Goal: Task Accomplishment & Management: Manage account settings

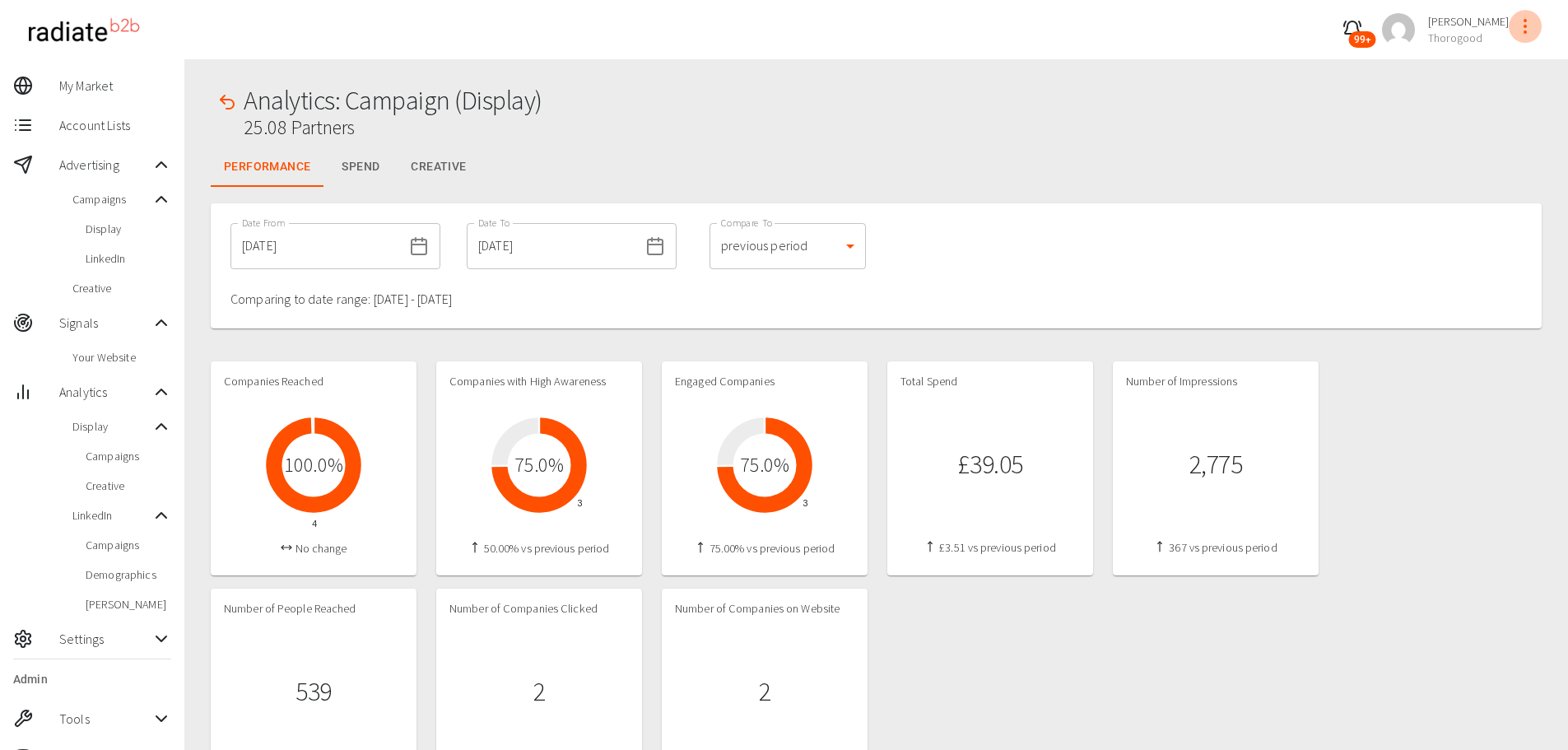
click at [1523, 29] on icon "profile-menu" at bounding box center [1525, 26] width 20 height 20
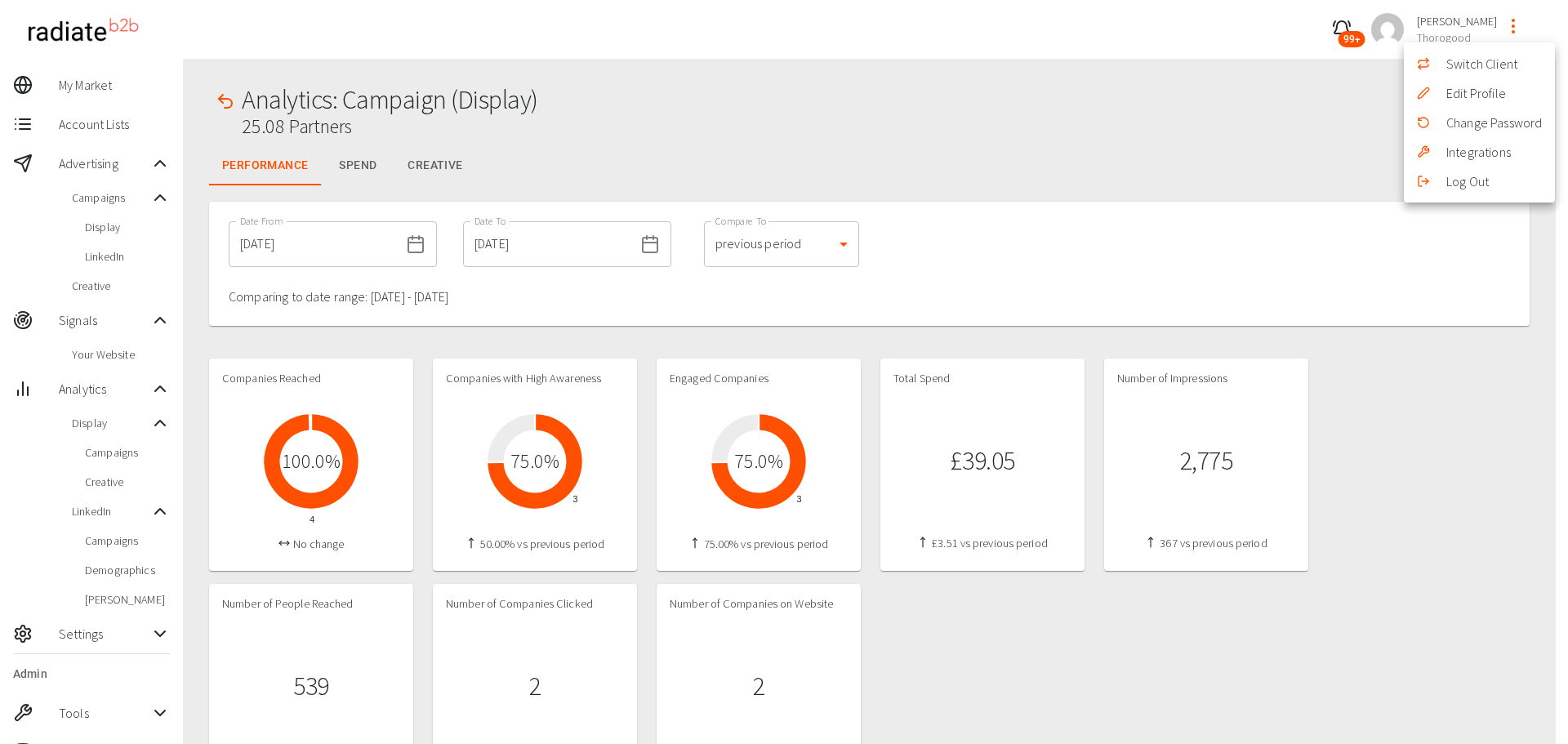
click at [144, 634] on div at bounding box center [784, 372] width 1568 height 744
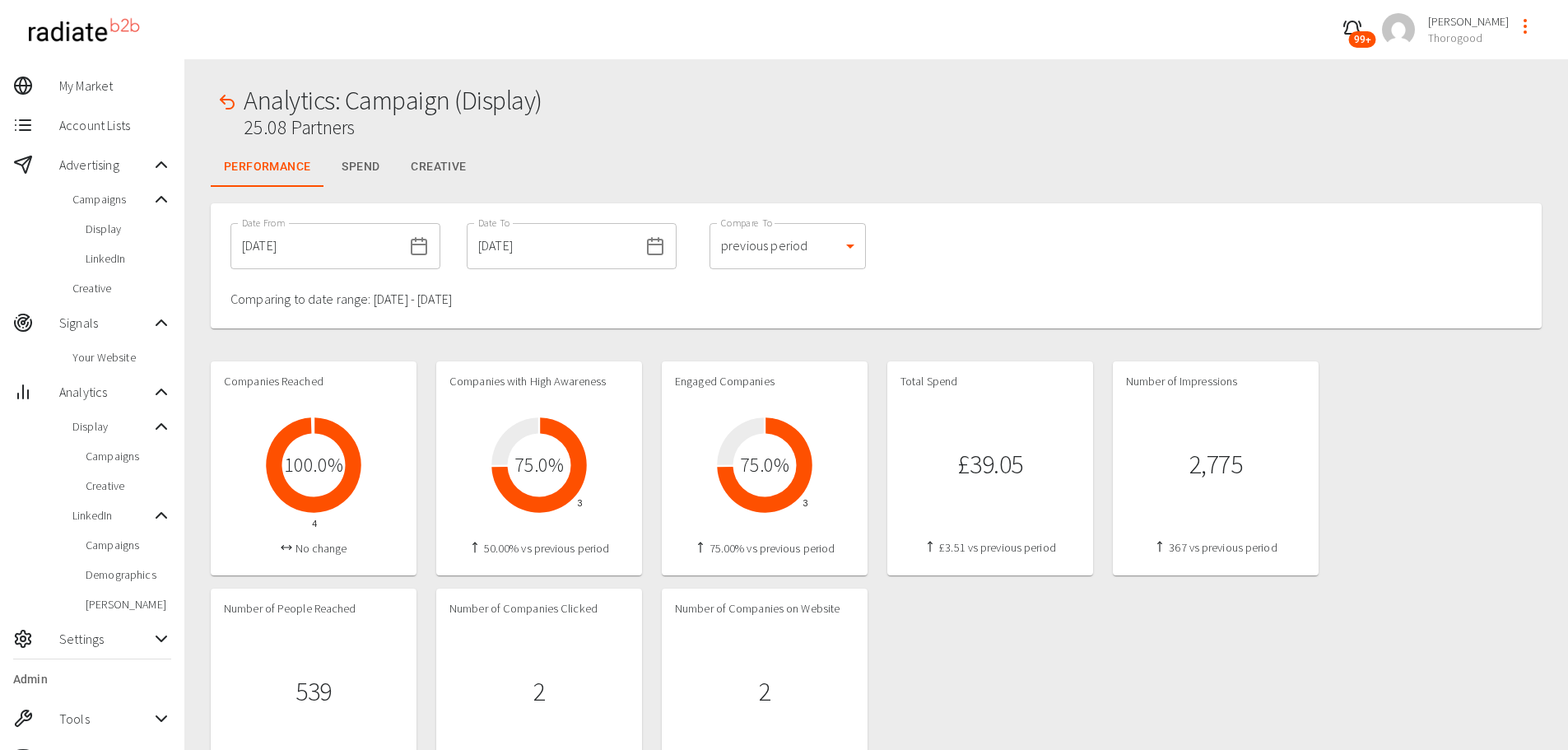
click at [154, 639] on icon at bounding box center [161, 639] width 20 height 20
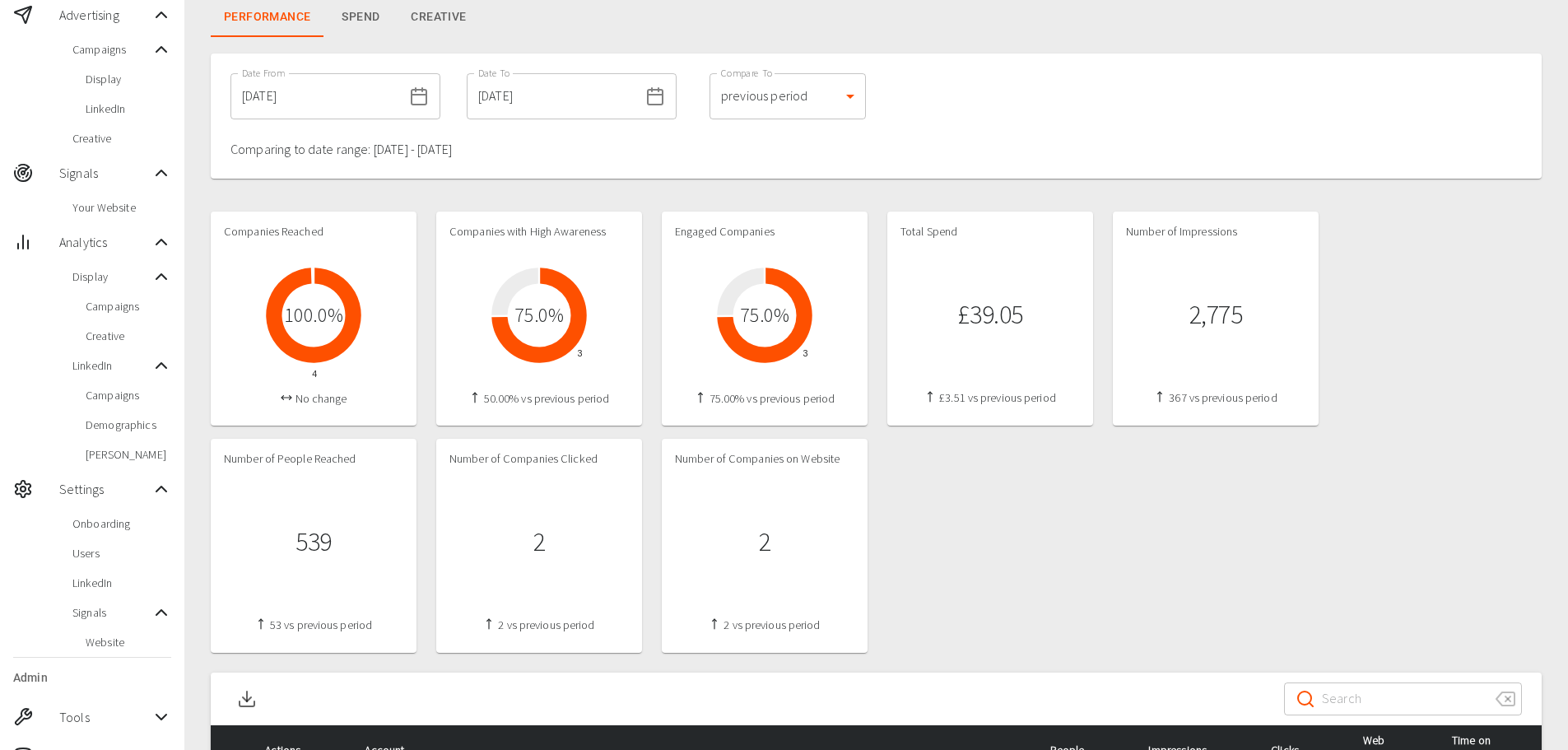
scroll to position [330, 0]
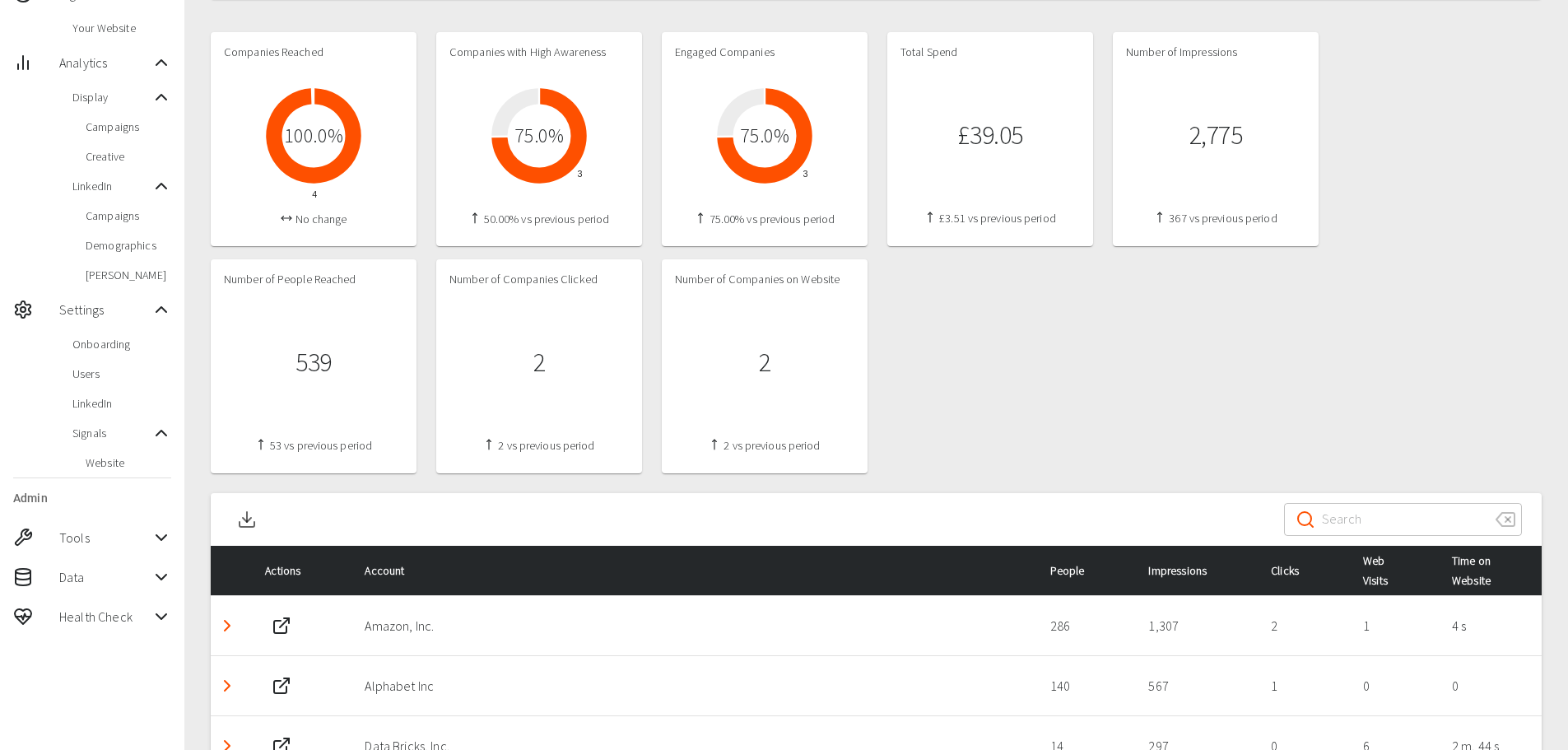
click at [96, 377] on span "Users" at bounding box center [121, 374] width 99 height 16
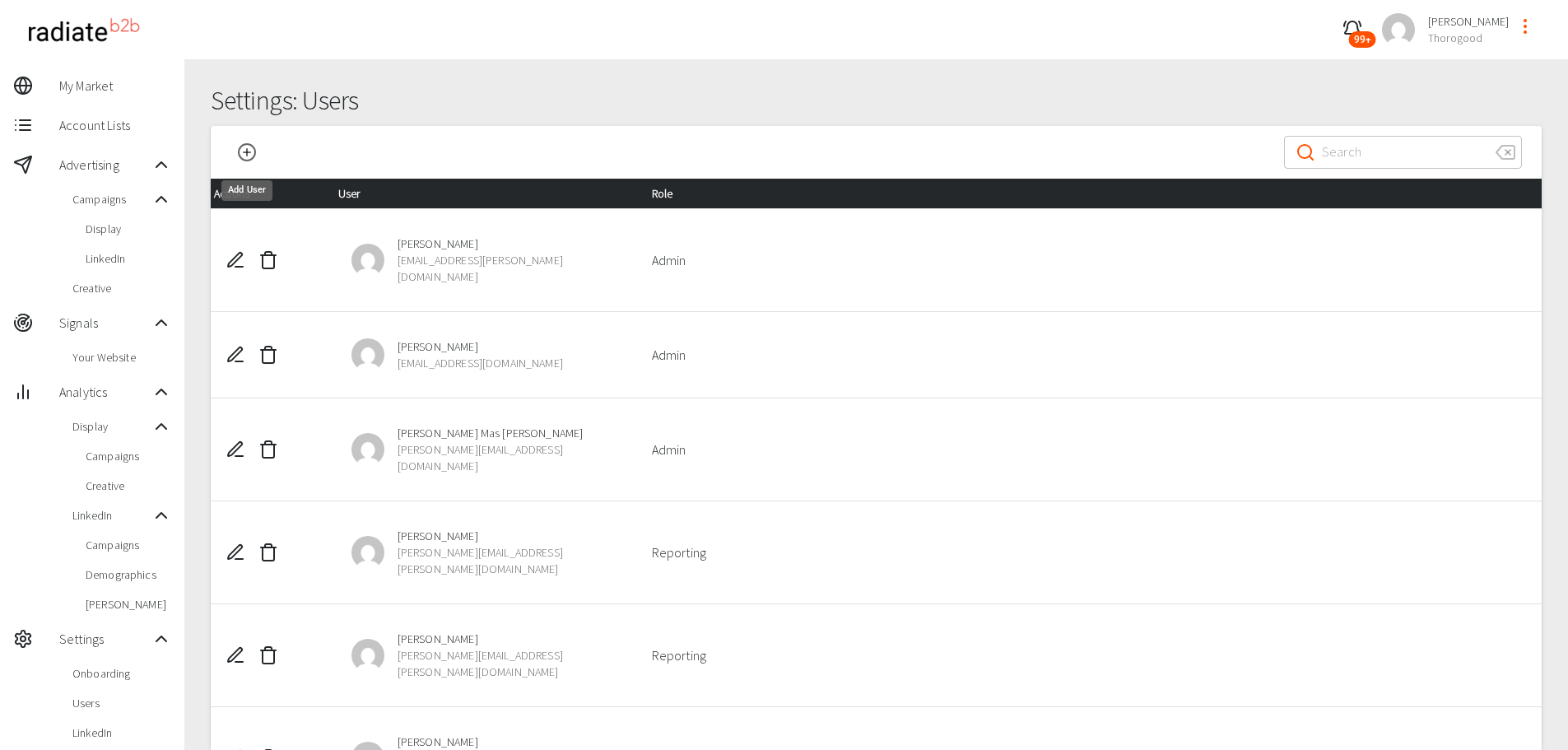
click at [243, 149] on icon "Add User" at bounding box center [247, 152] width 20 height 20
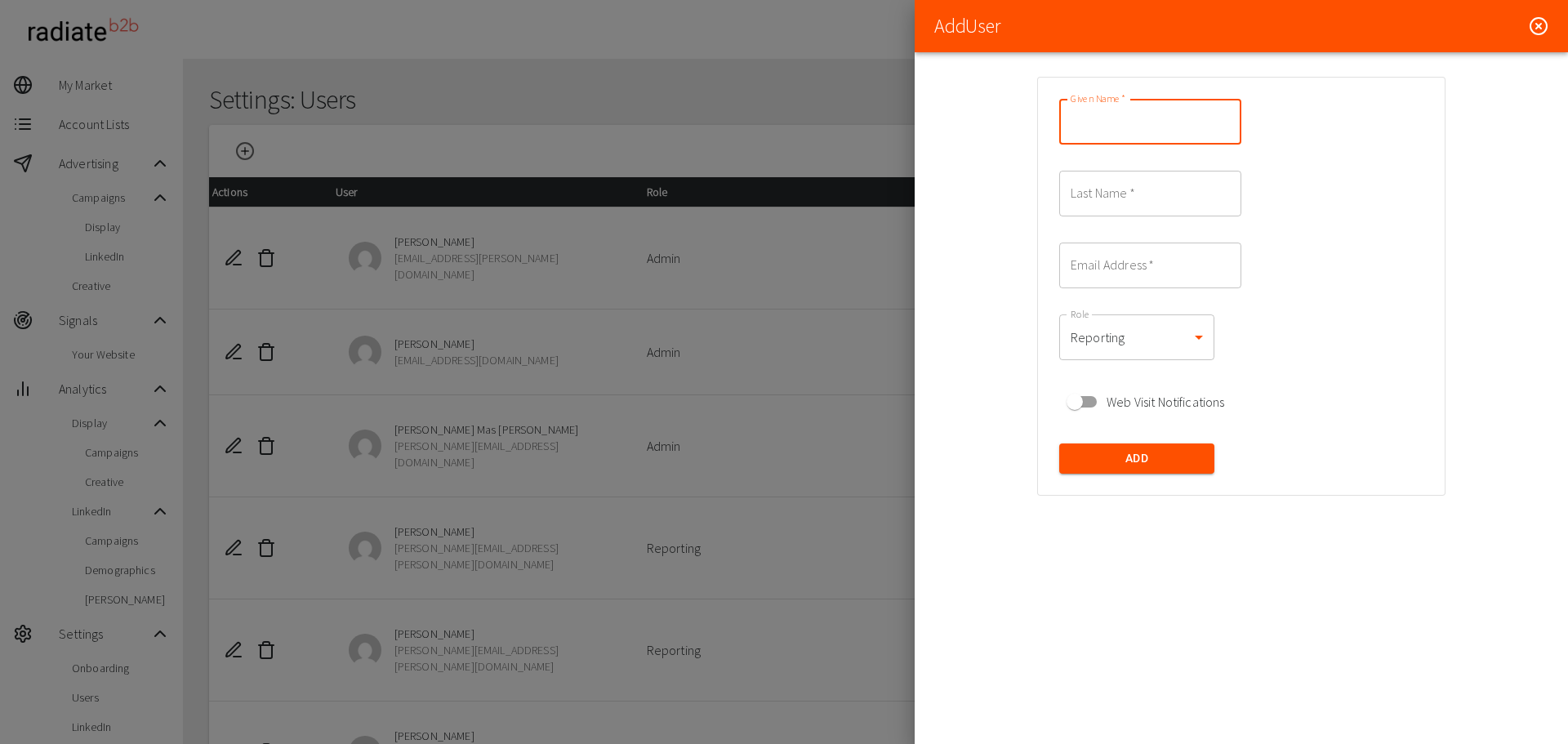
click at [1129, 130] on input "Given Name   *" at bounding box center [1150, 121] width 182 height 46
click at [1110, 243] on div "Email Address   * Email Address   *" at bounding box center [1150, 265] width 182 height 46
paste input "[PERSON_NAME][EMAIL_ADDRESS][PERSON_NAME][DOMAIN_NAME]"
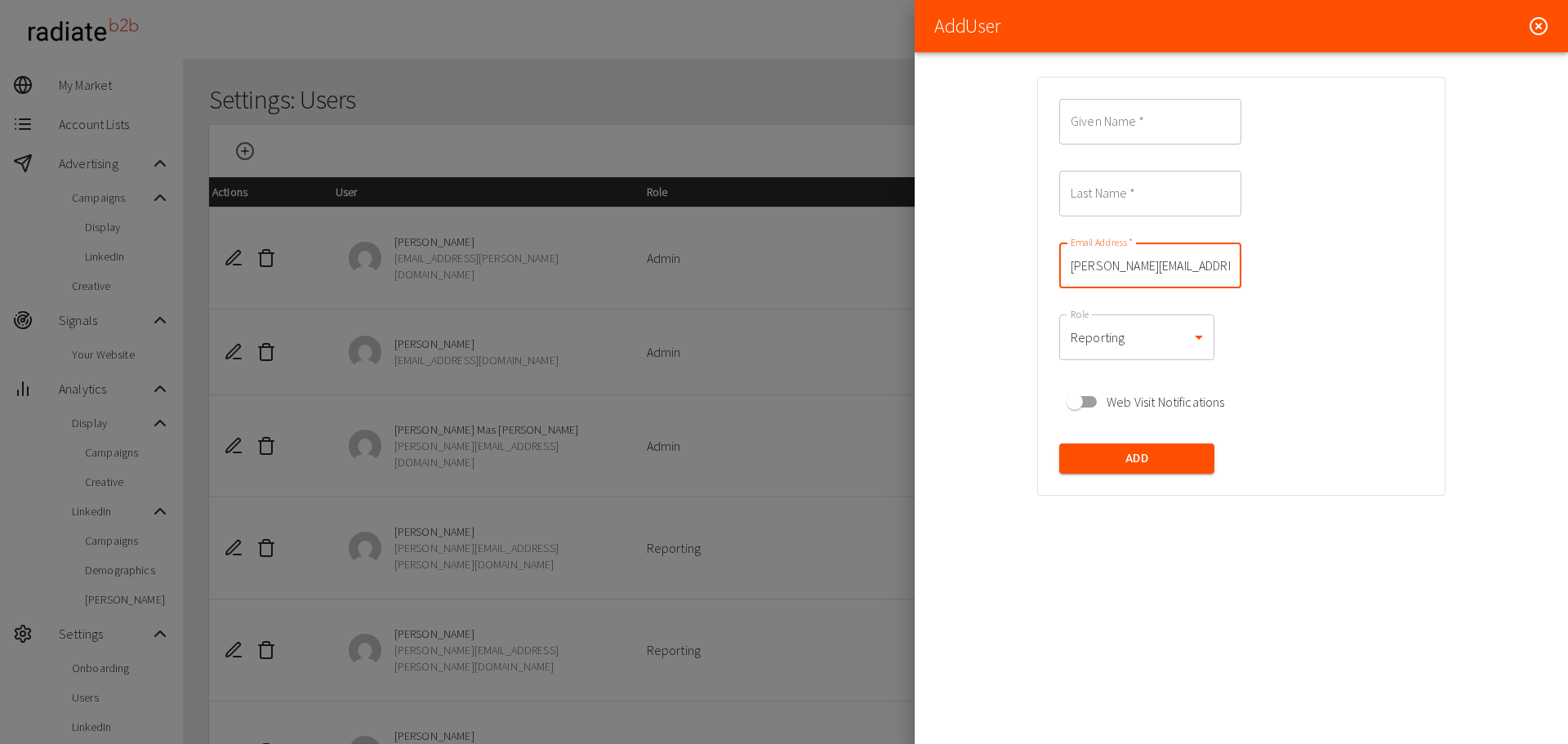
scroll to position [0, 41]
type input "[PERSON_NAME][EMAIL_ADDRESS][PERSON_NAME][DOMAIN_NAME]"
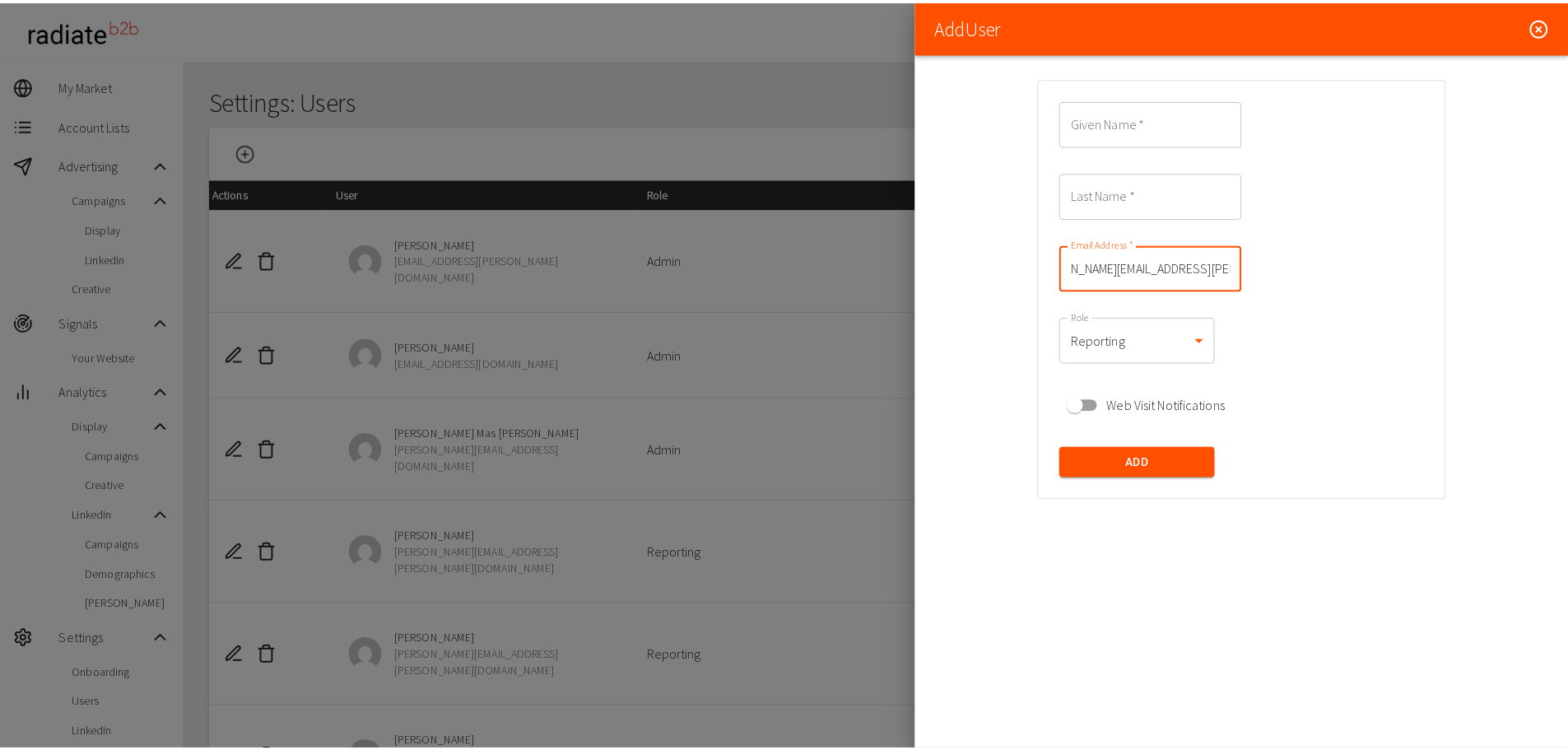
scroll to position [0, 0]
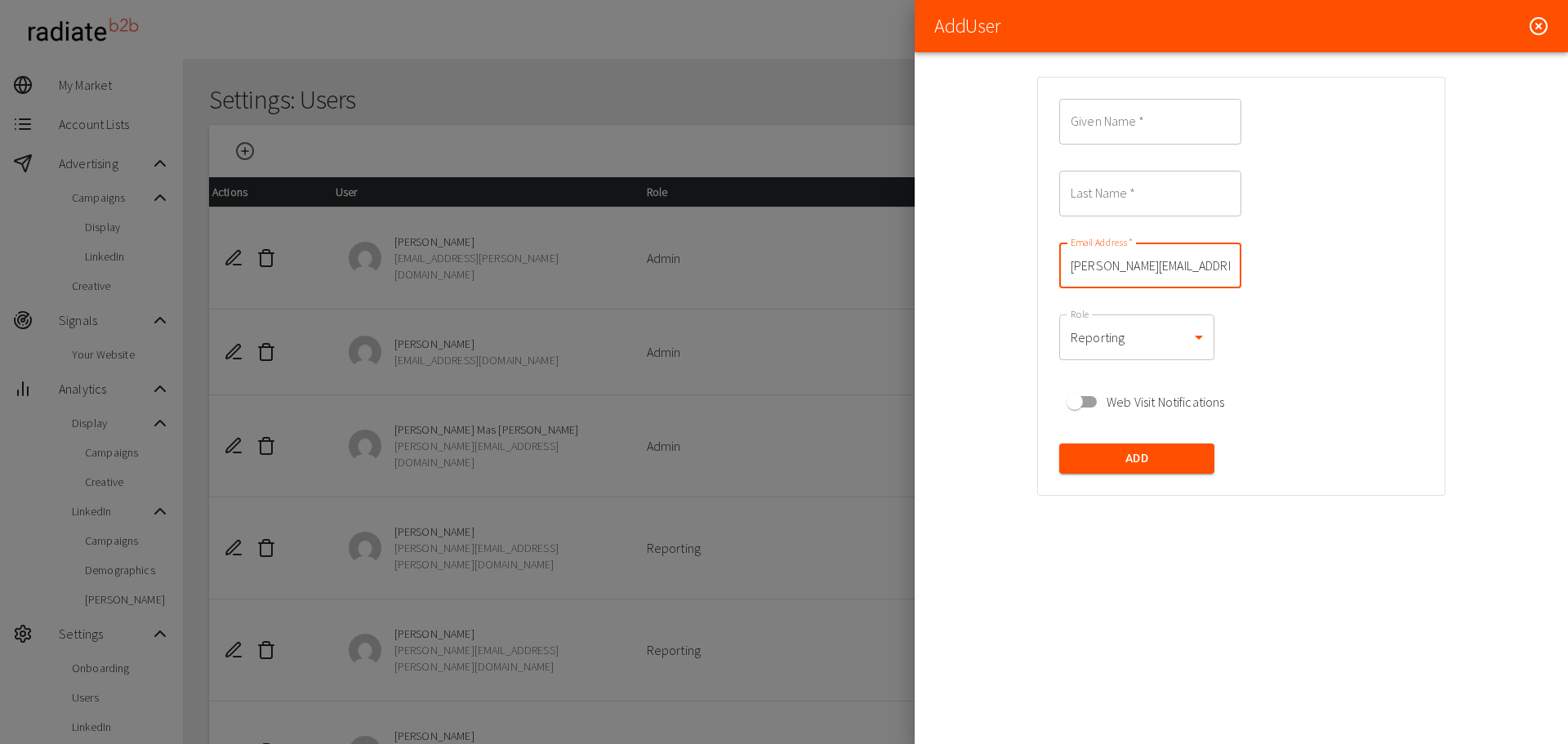
click at [1106, 132] on input "Given Name   *" at bounding box center [1150, 121] width 182 height 46
type input "[PERSON_NAME]"
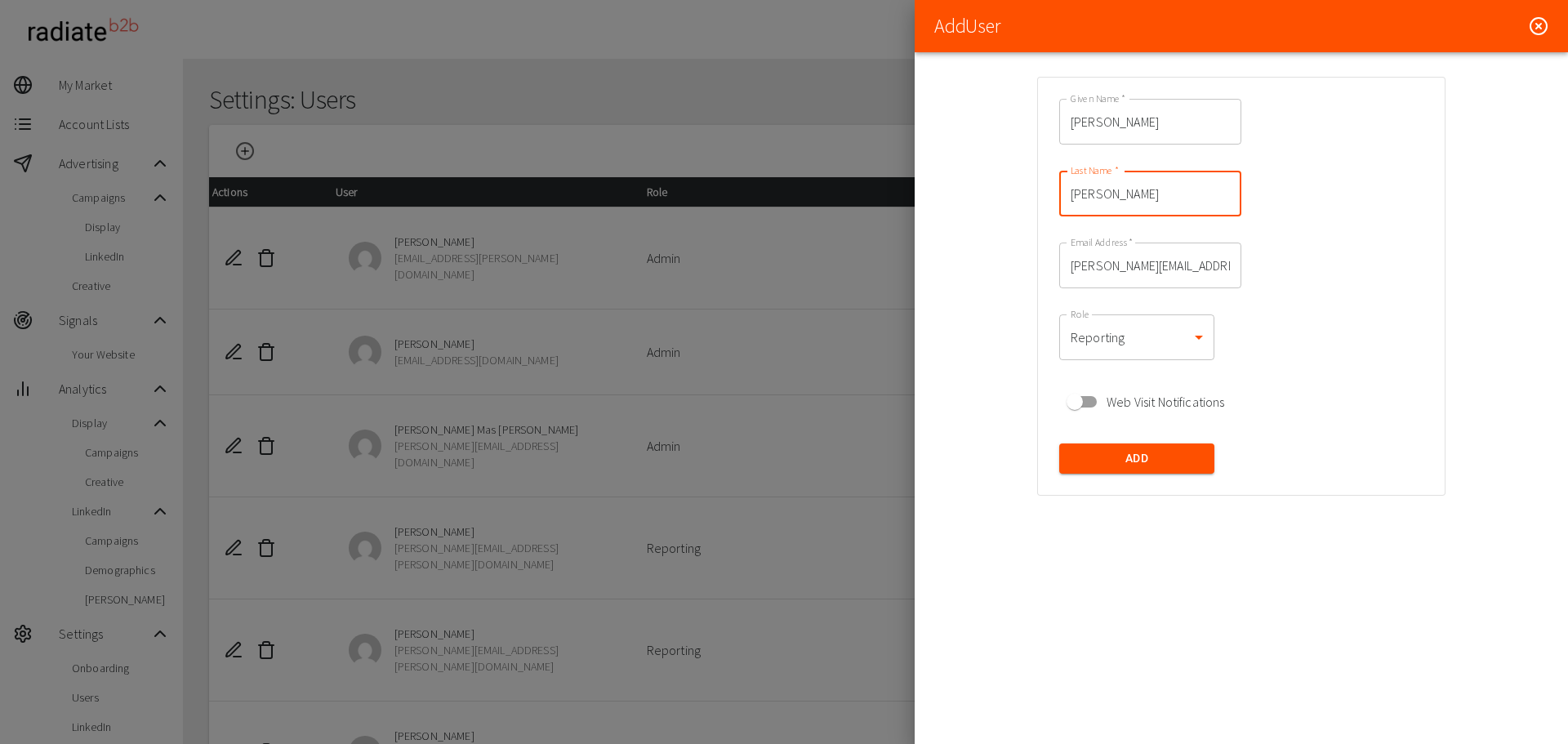
type input "[PERSON_NAME]"
click at [1321, 374] on p "Given Name   * [PERSON_NAME] Given Name   * Last Name   * [PERSON_NAME] Last Na…" at bounding box center [1241, 286] width 391 height 401
click at [1137, 444] on button "Add" at bounding box center [1136, 459] width 155 height 31
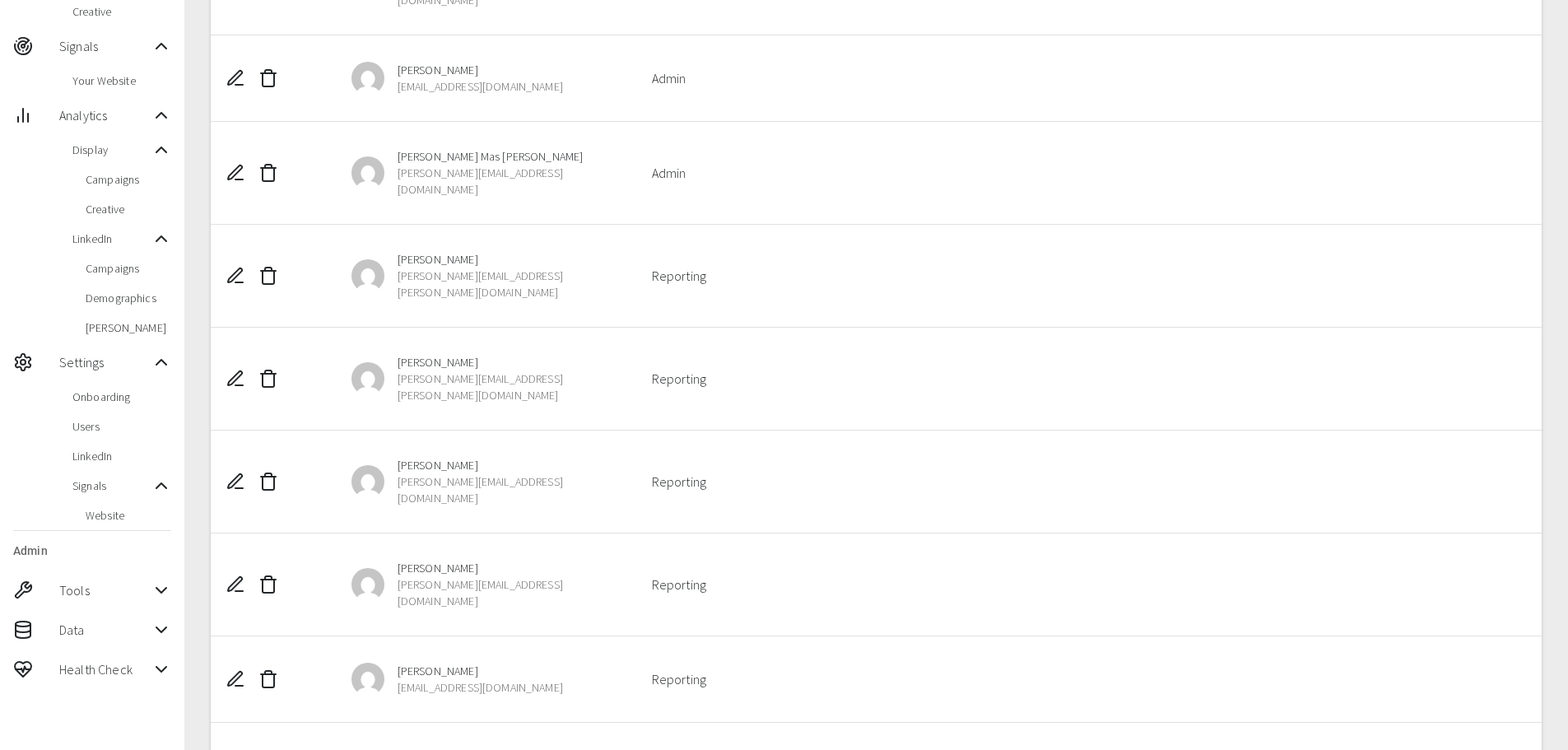
scroll to position [307, 0]
